Goal: Information Seeking & Learning: Check status

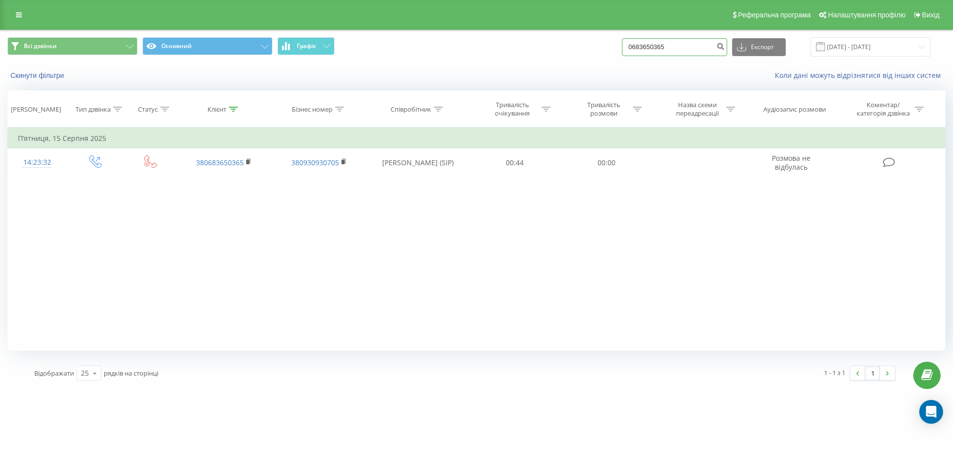
drag, startPoint x: 691, startPoint y: 45, endPoint x: 655, endPoint y: 52, distance: 36.9
click at [526, 61] on div "Всі дзвінки Основний Графік 0683650365 Експорт .csv .xls .xlsx 19.05.2025 - 19.…" at bounding box center [476, 46] width 952 height 33
paste input "442250577"
type input "0442250577"
click at [727, 41] on button "submit" at bounding box center [719, 47] width 13 height 18
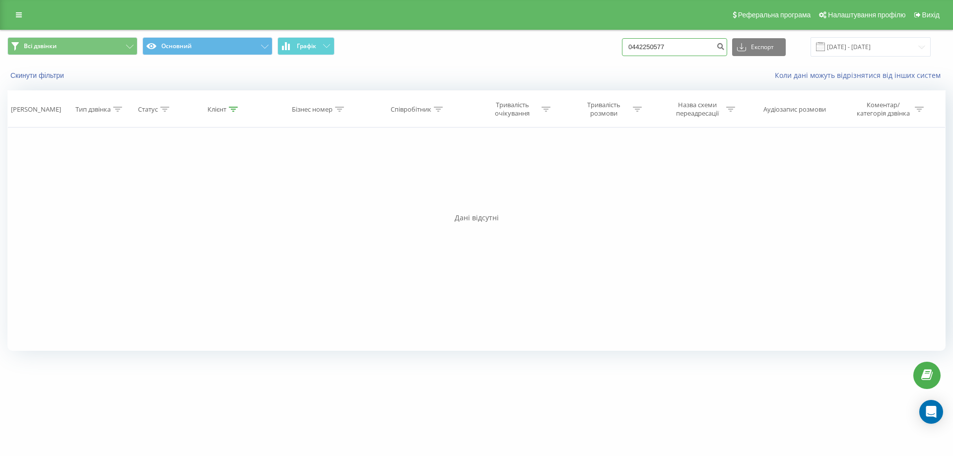
drag, startPoint x: 697, startPoint y: 45, endPoint x: 583, endPoint y: 53, distance: 114.4
click at [583, 53] on div "Всі дзвінки Основний Графік 0442250577 Експорт .csv .xls .xlsx 19.05.2025 - 19.…" at bounding box center [476, 46] width 938 height 19
paste input "995331134"
type input "0995331134"
click at [724, 47] on icon "submit" at bounding box center [720, 45] width 8 height 6
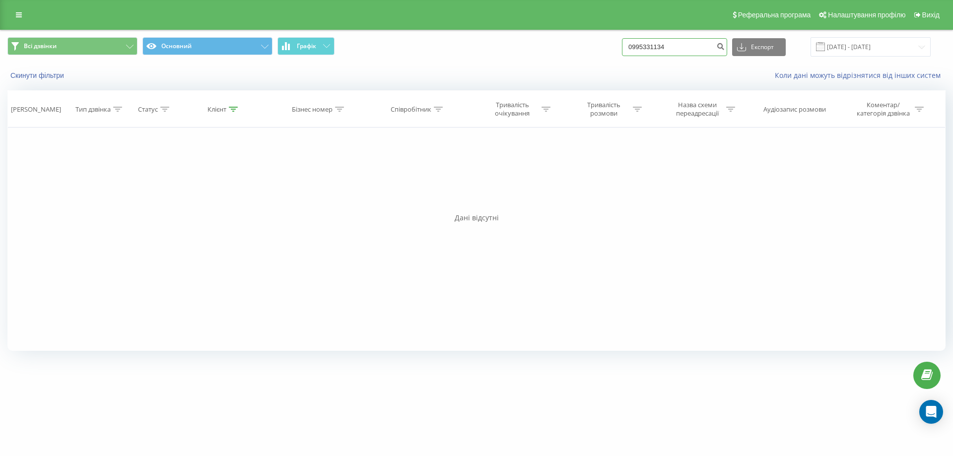
drag, startPoint x: 686, startPoint y: 50, endPoint x: 688, endPoint y: 41, distance: 8.7
click at [558, 56] on div "Всі дзвінки Основний Графік 0995331134 Експорт .csv .xls .xlsx 19.05.2025 - 19.…" at bounding box center [476, 46] width 938 height 19
paste input "15348322"
type input "0915348322"
click at [724, 42] on icon "submit" at bounding box center [720, 45] width 8 height 6
